Goal: Information Seeking & Learning: Learn about a topic

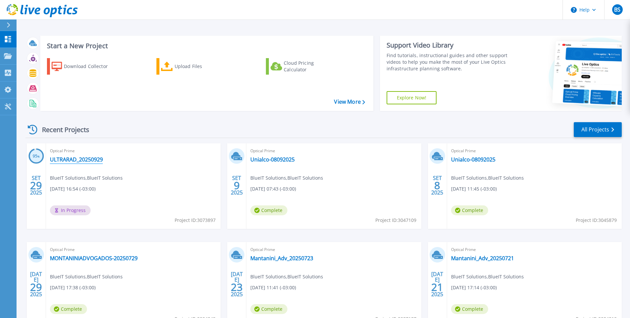
click at [79, 161] on link "ULTRARAD_20250929" at bounding box center [76, 159] width 53 height 7
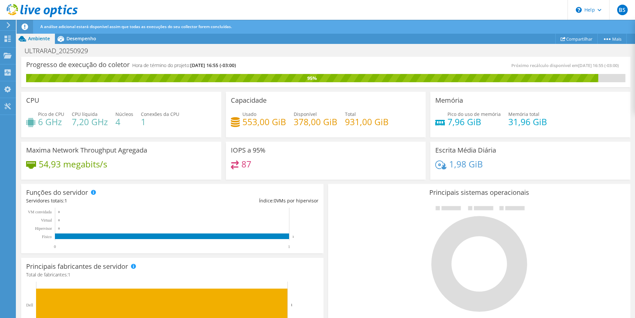
scroll to position [48, 0]
click at [67, 39] on span "Desempenho" at bounding box center [81, 38] width 30 height 6
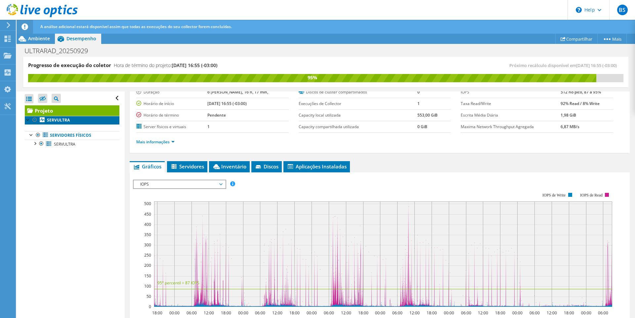
click at [64, 119] on b "SERVULTRA" at bounding box center [58, 120] width 23 height 6
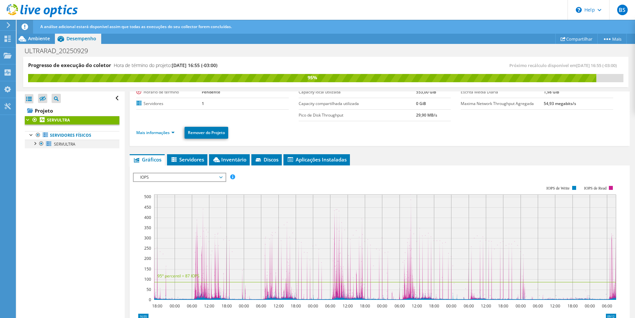
click at [36, 143] on div at bounding box center [34, 143] width 7 height 7
click at [197, 175] on span "IOPS" at bounding box center [179, 178] width 85 height 8
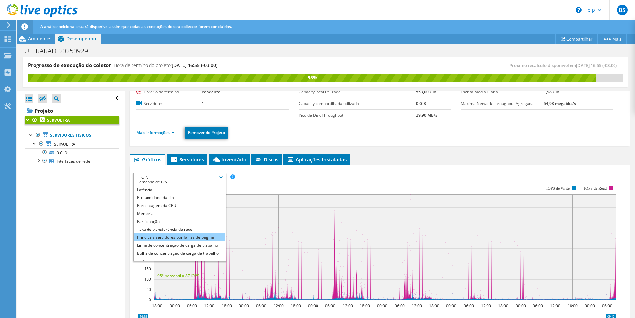
scroll to position [24, 0]
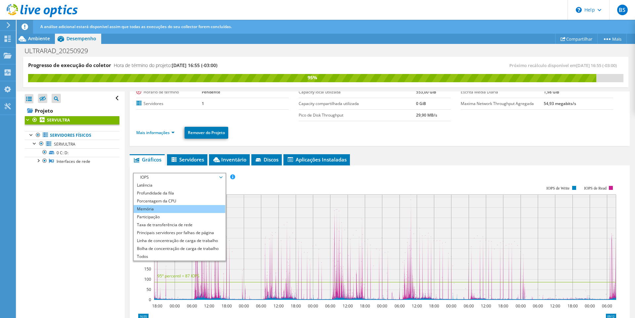
click at [191, 209] on li "Memória" at bounding box center [180, 209] width 92 height 8
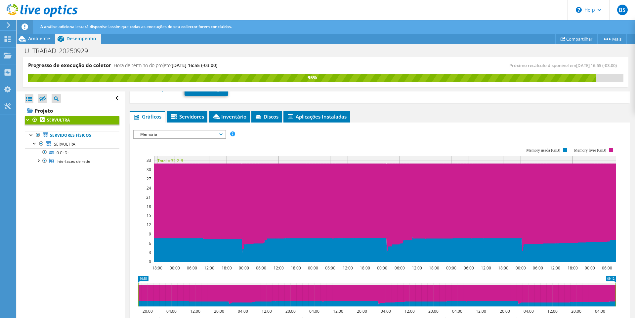
scroll to position [114, 0]
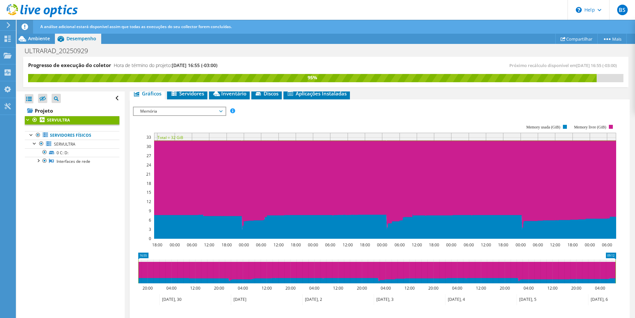
click at [211, 113] on span "Memória" at bounding box center [179, 111] width 85 height 8
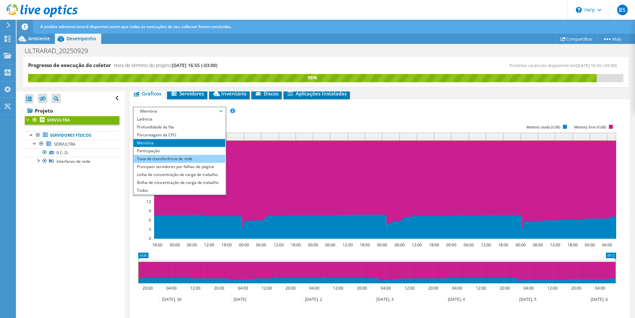
click at [198, 161] on li "Taxa de transferência de rede" at bounding box center [180, 159] width 92 height 8
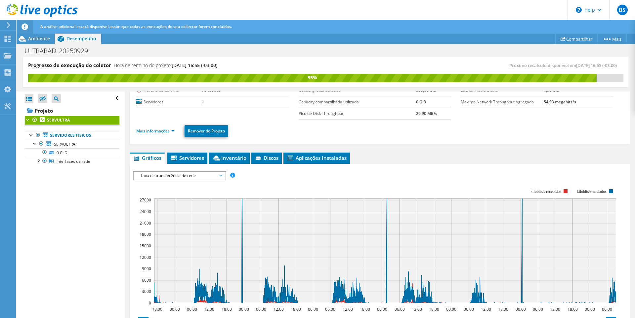
scroll to position [46, 0]
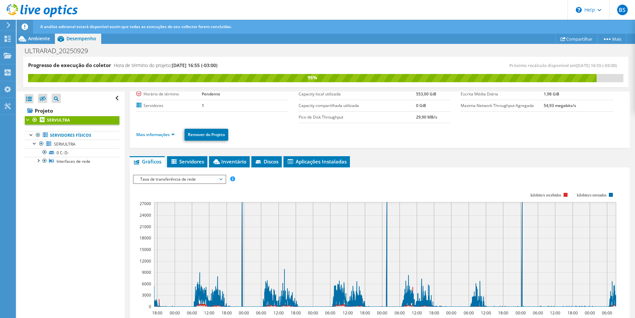
click at [213, 177] on span "Taxa de transferência de rede" at bounding box center [179, 179] width 85 height 8
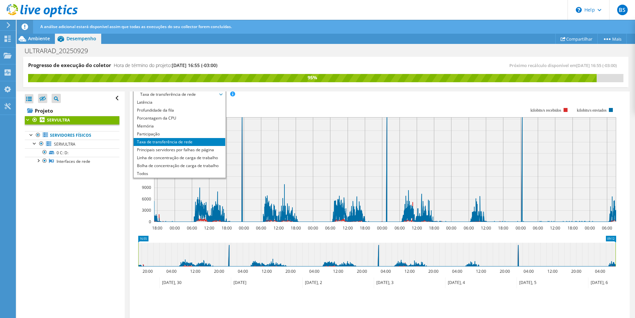
scroll to position [145, 0]
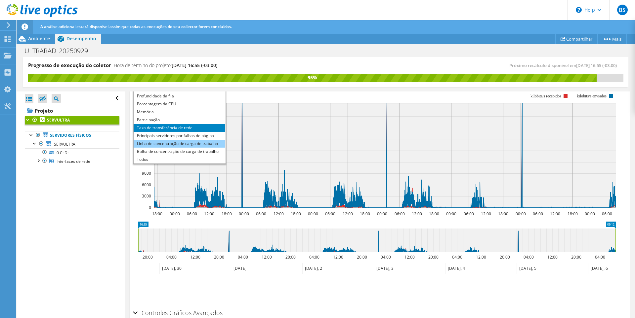
click at [173, 145] on li "Linha de concentração de carga de trabalho" at bounding box center [180, 144] width 92 height 8
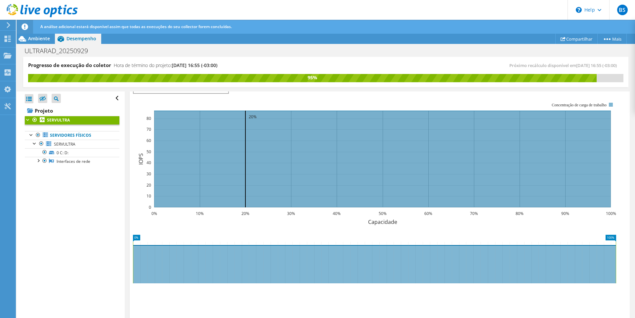
scroll to position [103, 0]
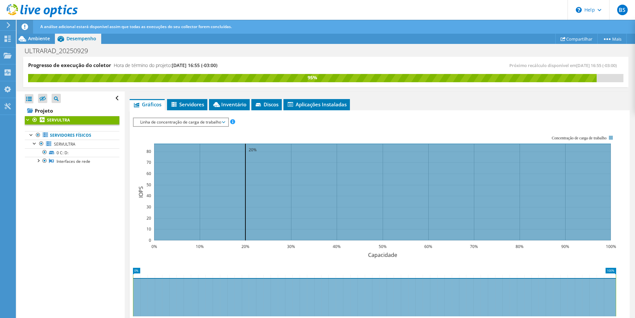
click at [150, 123] on span "Linha de concentração de carga de trabalho" at bounding box center [181, 122] width 88 height 8
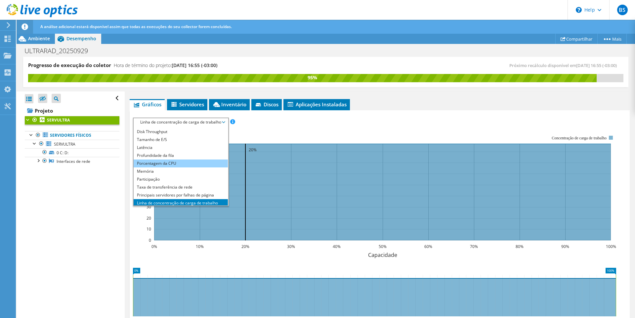
scroll to position [0, 0]
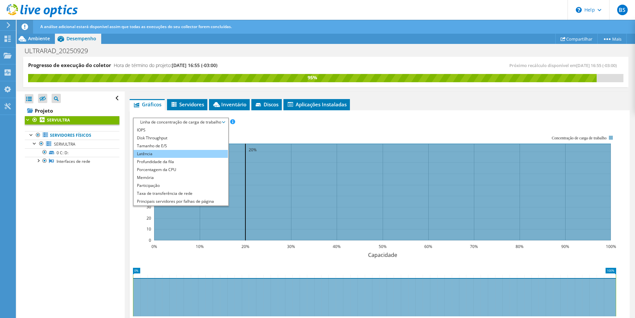
click at [158, 151] on li "Latência" at bounding box center [181, 154] width 94 height 8
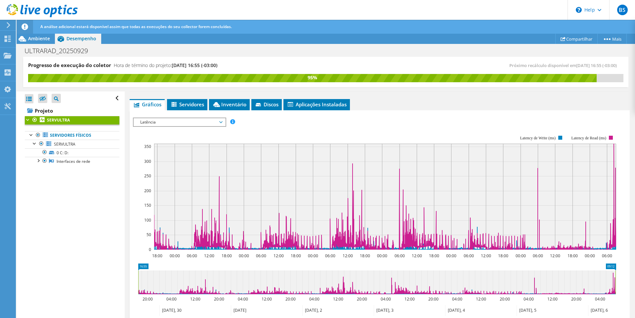
click at [151, 121] on span "Latência" at bounding box center [179, 122] width 85 height 8
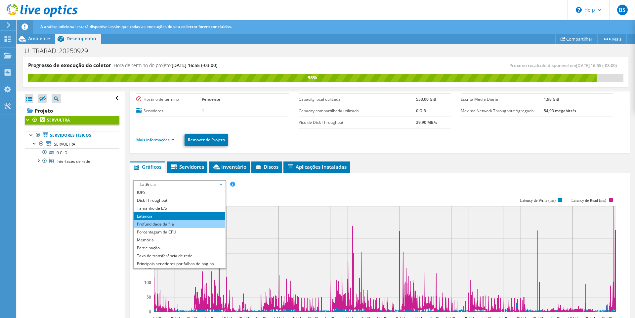
scroll to position [37, 0]
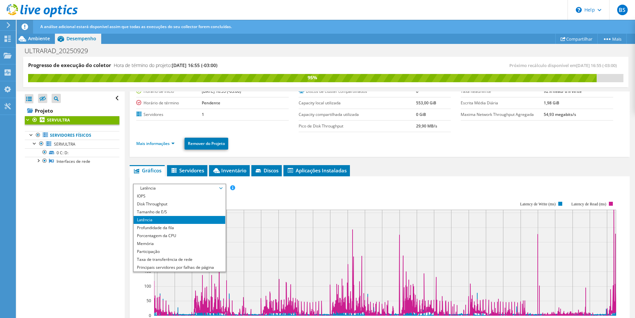
click at [262, 193] on rect at bounding box center [374, 259] width 483 height 132
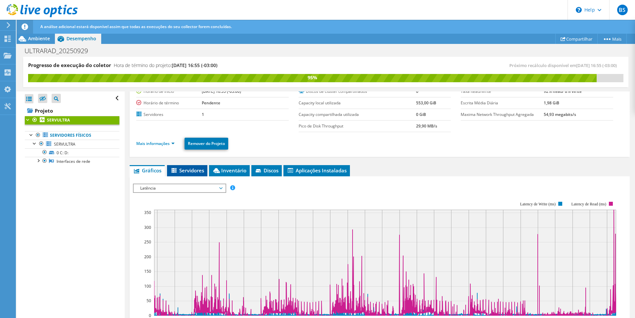
click at [194, 169] on span "Servidores" at bounding box center [187, 170] width 34 height 7
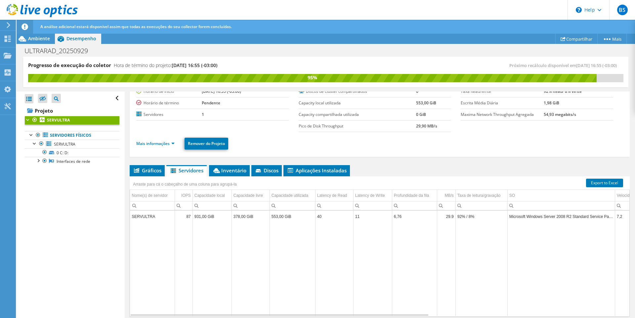
scroll to position [60, 0]
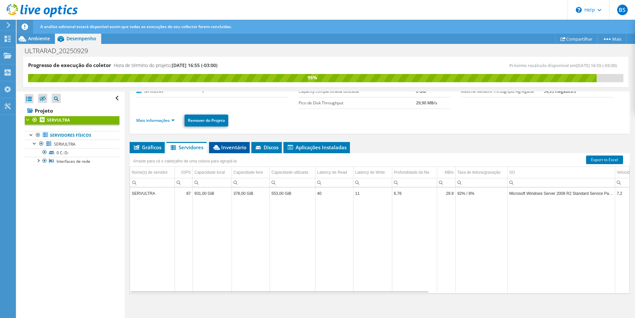
click at [224, 148] on span "Inventário" at bounding box center [229, 147] width 34 height 7
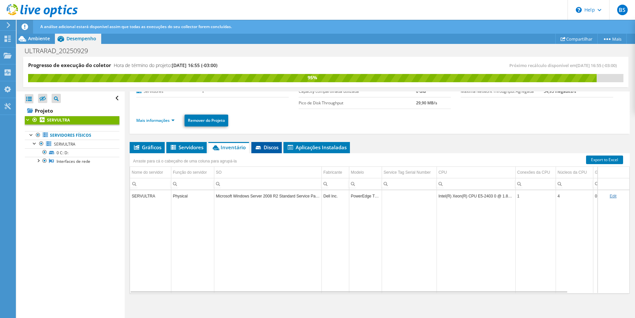
click at [264, 148] on span "Discos" at bounding box center [266, 147] width 24 height 7
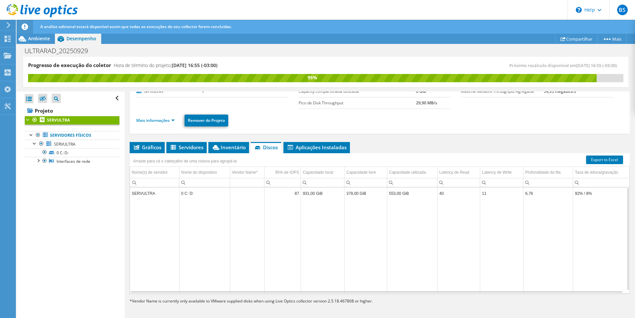
click at [210, 194] on td "0 C: D:" at bounding box center [204, 194] width 51 height 12
click at [146, 195] on td "SERVULTRA" at bounding box center [154, 194] width 49 height 12
click at [320, 143] on li "Aplicações Instaladas" at bounding box center [316, 147] width 66 height 11
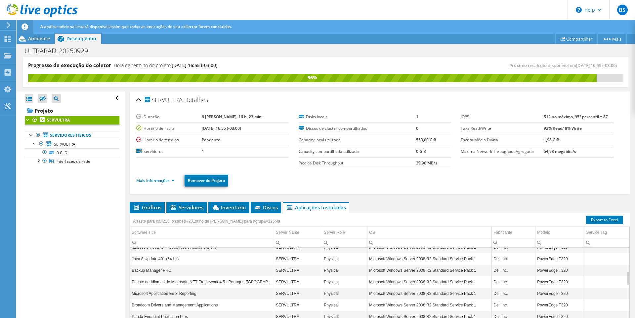
scroll to position [0, 0]
